Goal: Transaction & Acquisition: Purchase product/service

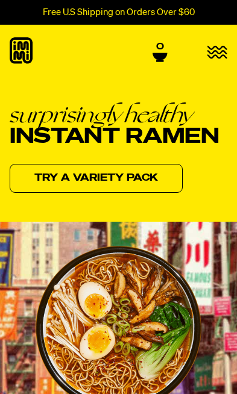
click at [60, 174] on link "Try a variety pack" at bounding box center [96, 178] width 173 height 29
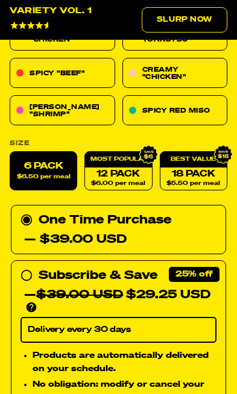
scroll to position [591, 0]
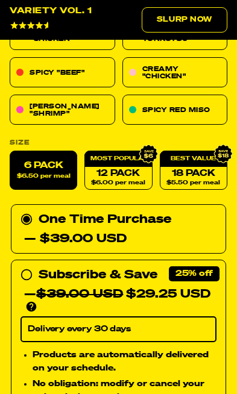
click at [33, 271] on div "Subscribe & Save 25% — $39.00 USD $29.25 USD You'll receive your selected flavo…" at bounding box center [118, 289] width 196 height 48
click at [28, 265] on input "Subscribe & Save 25% — $39.00 USD $29.25 USD You'll receive your selected flavo…" at bounding box center [24, 265] width 8 height 0
radio input "true"
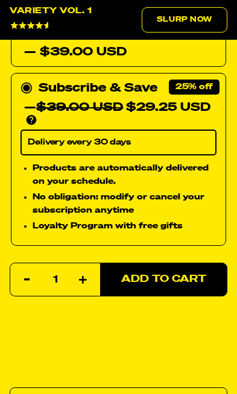
scroll to position [779, 0]
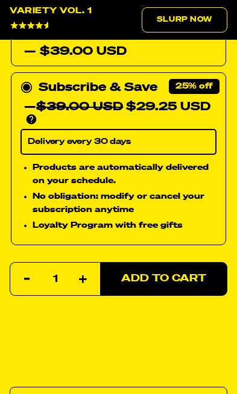
click at [188, 286] on button "Add to Cart" at bounding box center [163, 279] width 127 height 34
select select "Every 30 Days"
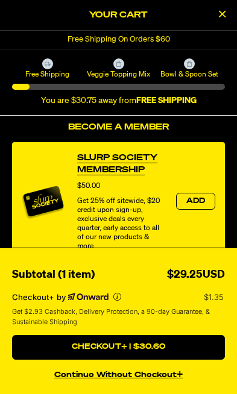
scroll to position [121, 0]
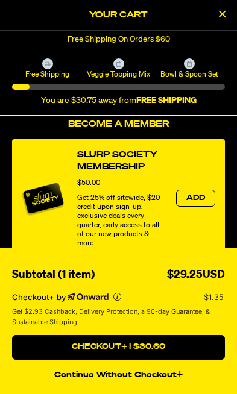
click at [208, 206] on button "Add" at bounding box center [195, 198] width 39 height 17
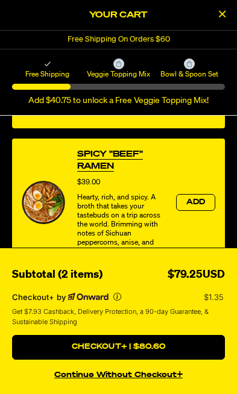
scroll to position [635, 0]
click at [212, 284] on div "$79.25USD" at bounding box center [196, 274] width 57 height 17
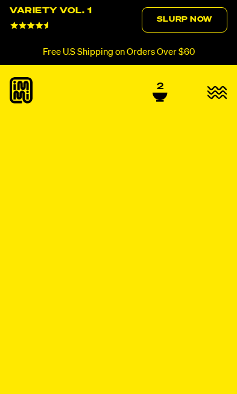
select select "Every 30 Days"
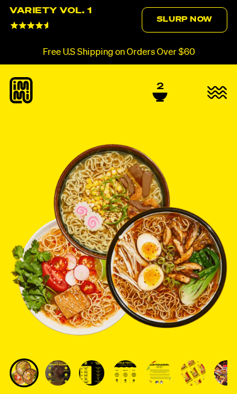
click at [158, 93] on icon at bounding box center [160, 96] width 14 height 7
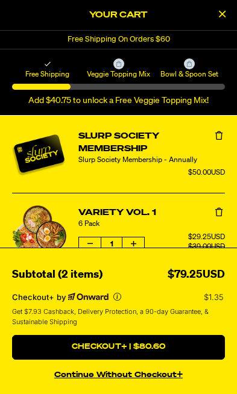
scroll to position [1, 0]
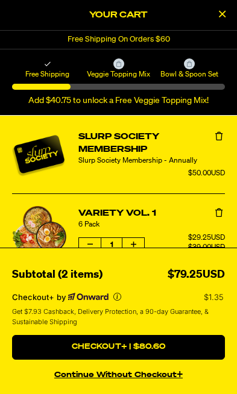
click at [214, 138] on button "Remove Slurp Society Membership" at bounding box center [219, 137] width 12 height 12
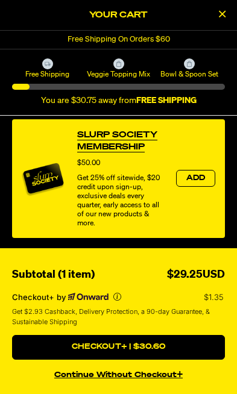
scroll to position [142, 0]
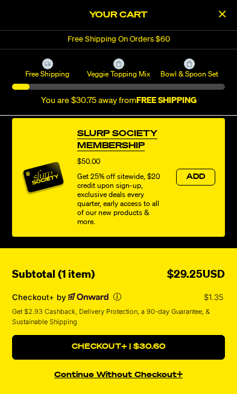
click at [121, 377] on button "continue without Checkout+" at bounding box center [118, 373] width 213 height 17
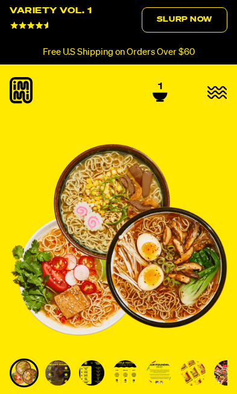
select select "Every 30 Days"
click at [161, 93] on icon at bounding box center [160, 96] width 14 height 7
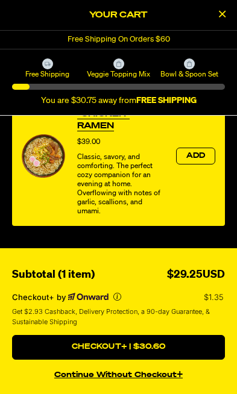
scroll to position [771, 0]
click at [173, 345] on button "Checkout+ | $30.60" at bounding box center [118, 347] width 213 height 25
click at [49, 355] on button "Checkout+ | $30.60" at bounding box center [118, 347] width 213 height 25
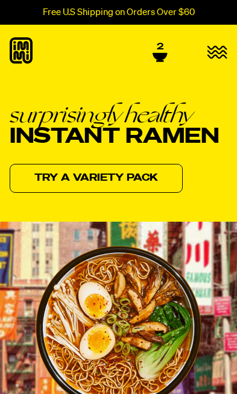
click at [163, 49] on span "2" at bounding box center [160, 47] width 7 height 11
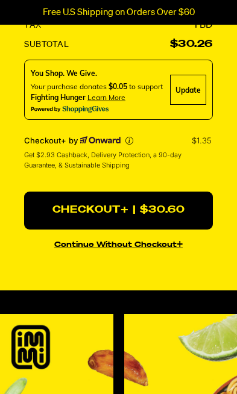
scroll to position [375, 0]
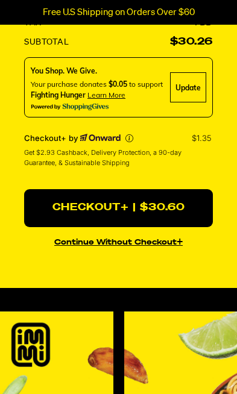
click at [192, 86] on div "Update" at bounding box center [188, 87] width 36 height 30
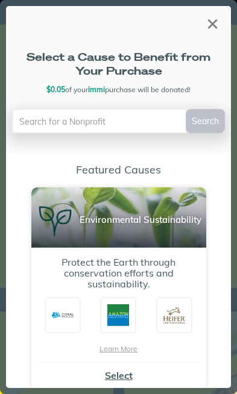
click at [124, 364] on div "Environmental Sustainability Protect the Earth through conservation efforts and…" at bounding box center [118, 289] width 175 height 202
click at [113, 378] on button "Select" at bounding box center [119, 376] width 28 height 12
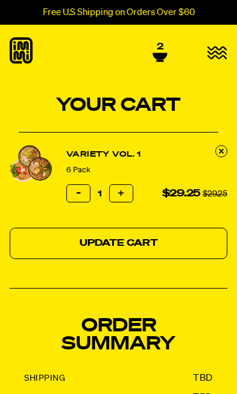
scroll to position [375, 0]
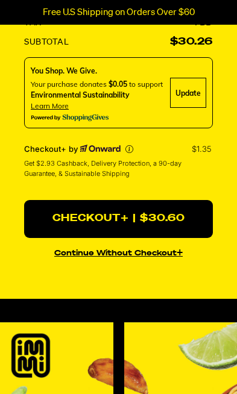
click at [175, 215] on button "Checkout+ | $30.60" at bounding box center [118, 219] width 189 height 38
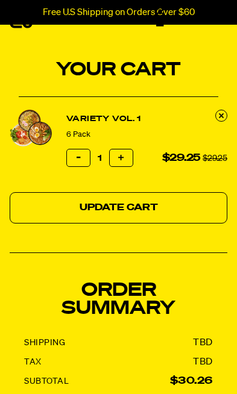
click at [46, 206] on button "Update Cart" at bounding box center [119, 207] width 218 height 31
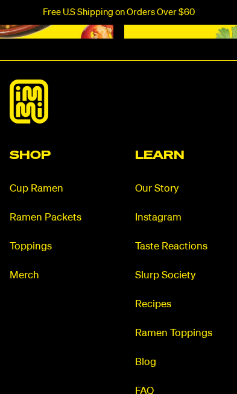
scroll to position [5591, 0]
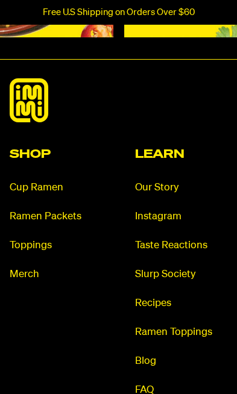
click at [42, 224] on link "Ramen Packets" at bounding box center [56, 217] width 93 height 14
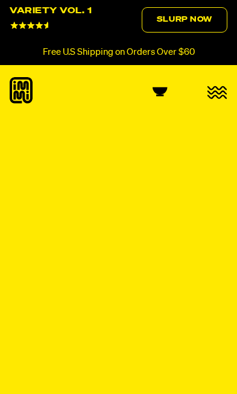
select select "Every 30 Days"
click at [161, 95] on icon at bounding box center [160, 96] width 14 height 7
